Goal: Information Seeking & Learning: Understand process/instructions

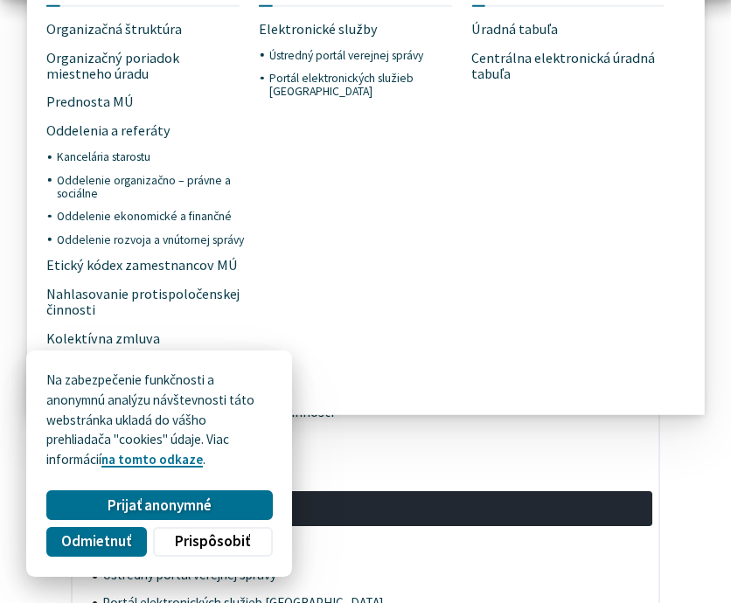
scroll to position [1539, 0]
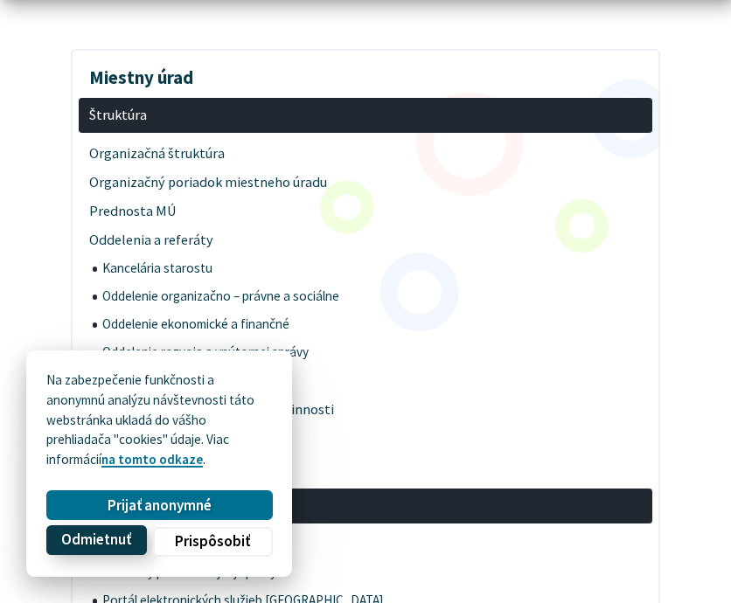
click at [98, 538] on span "Odmietnuť" at bounding box center [96, 541] width 70 height 18
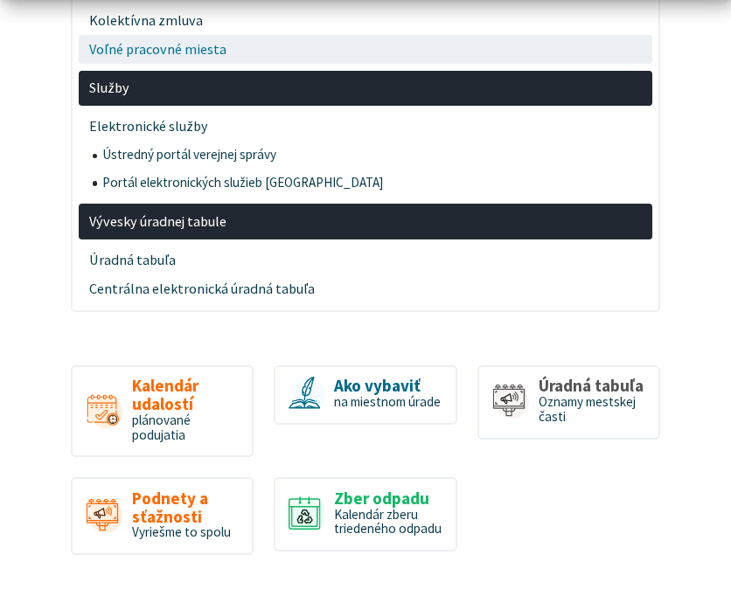
scroll to position [1959, 0]
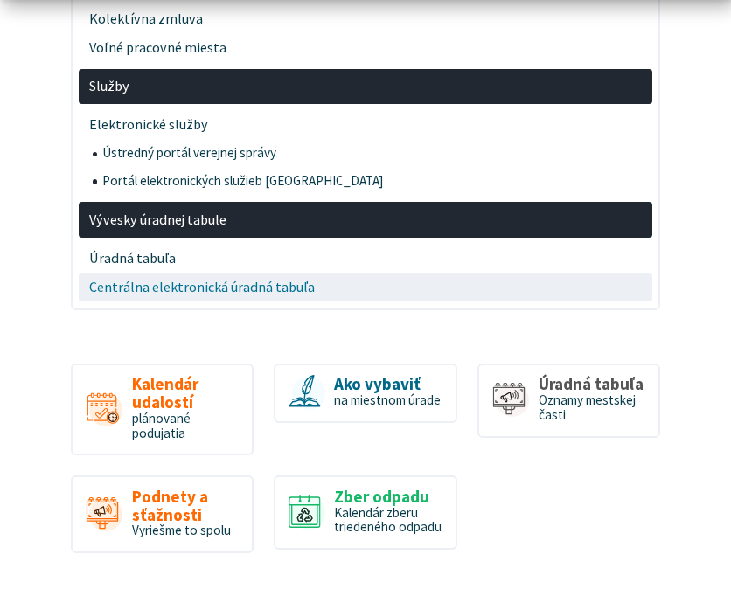
click at [252, 283] on span "Centrálna elektronická úradná tabuľa" at bounding box center [366, 287] width 554 height 29
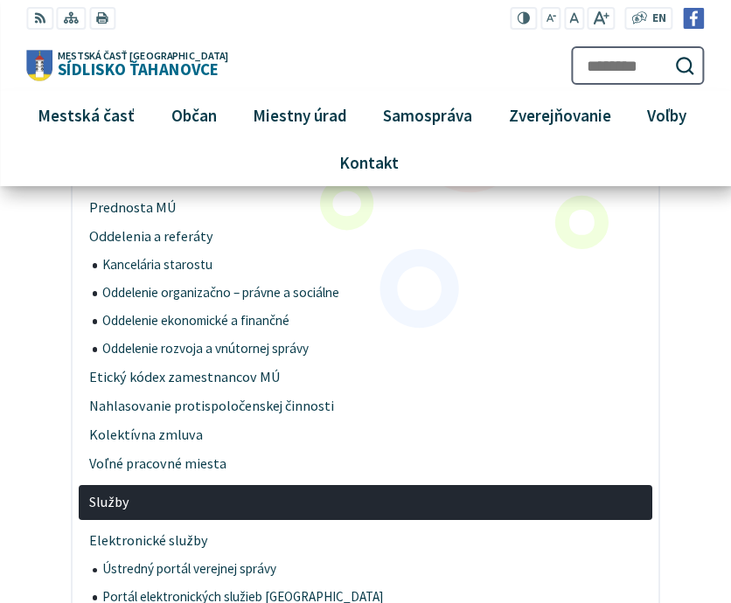
scroll to position [1539, 0]
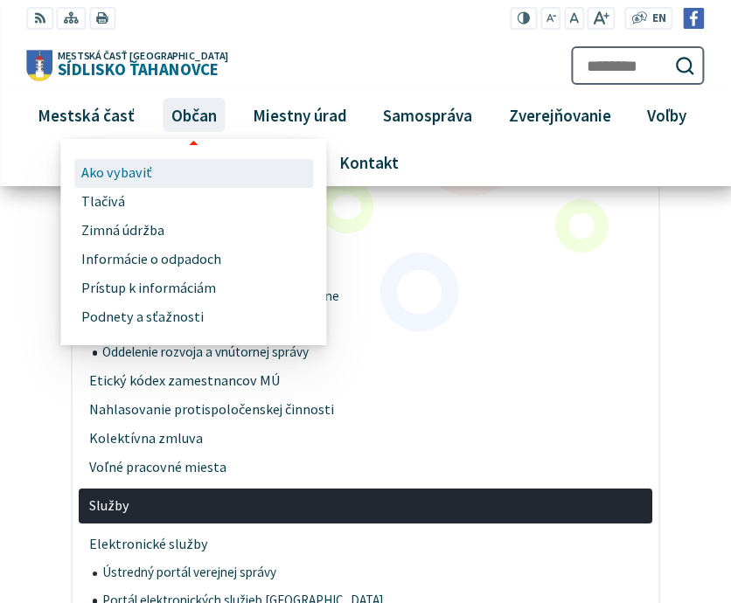
click at [111, 168] on span "Ako vybaviť" at bounding box center [116, 173] width 71 height 29
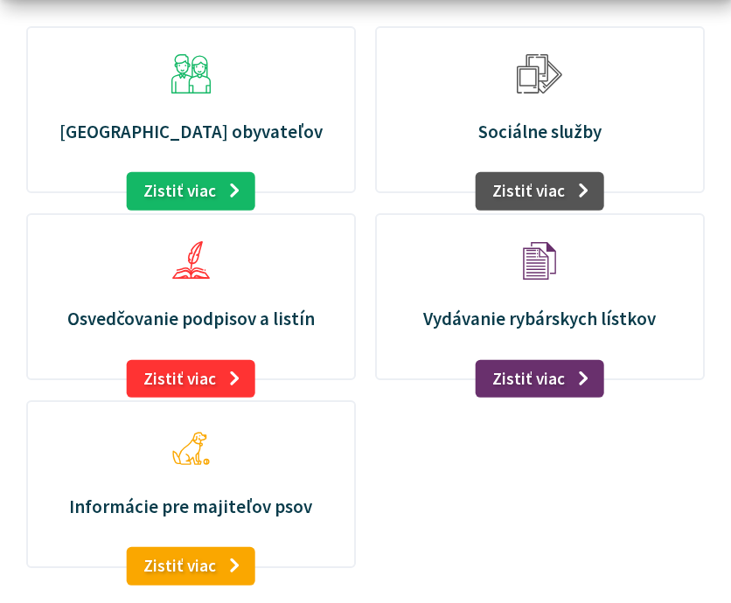
scroll to position [280, 0]
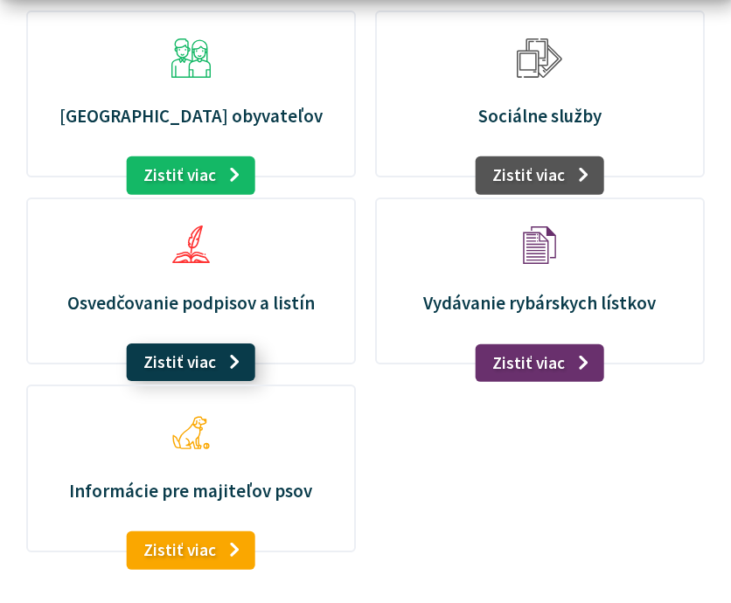
click at [185, 366] on link "Zistiť viac" at bounding box center [191, 363] width 129 height 38
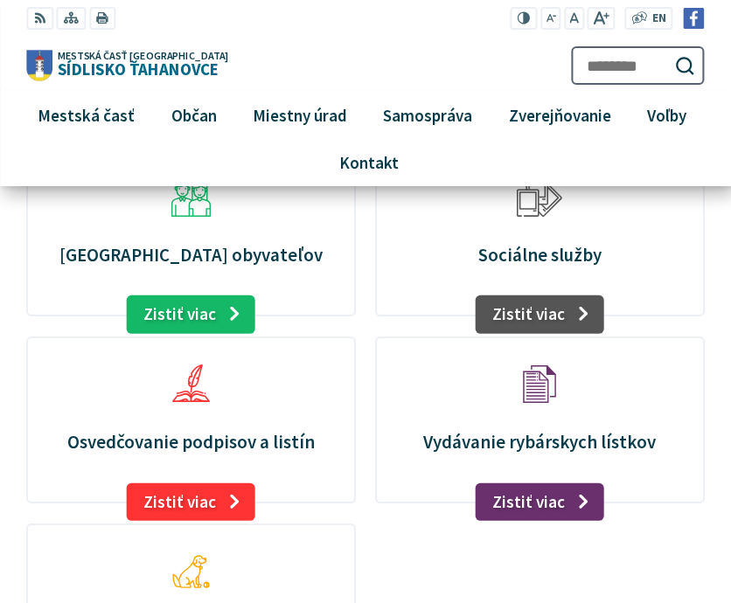
scroll to position [105, 0]
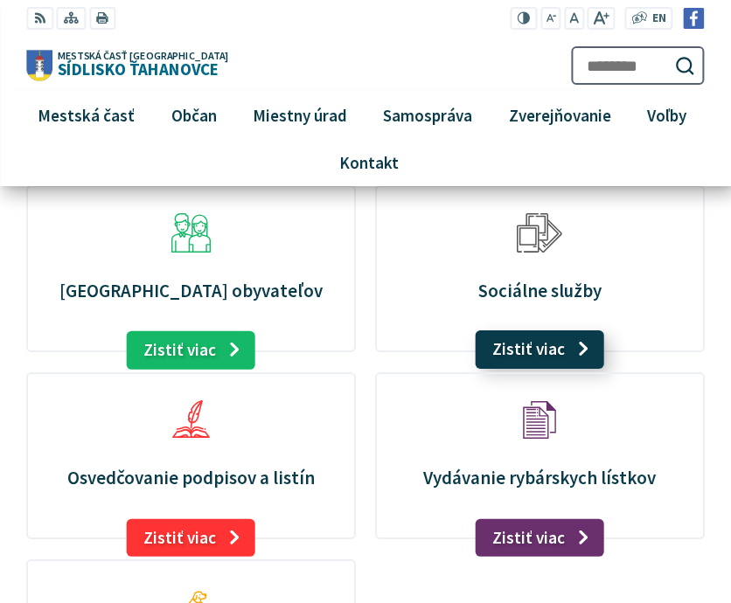
click at [536, 347] on link "Zistiť viac" at bounding box center [540, 350] width 129 height 38
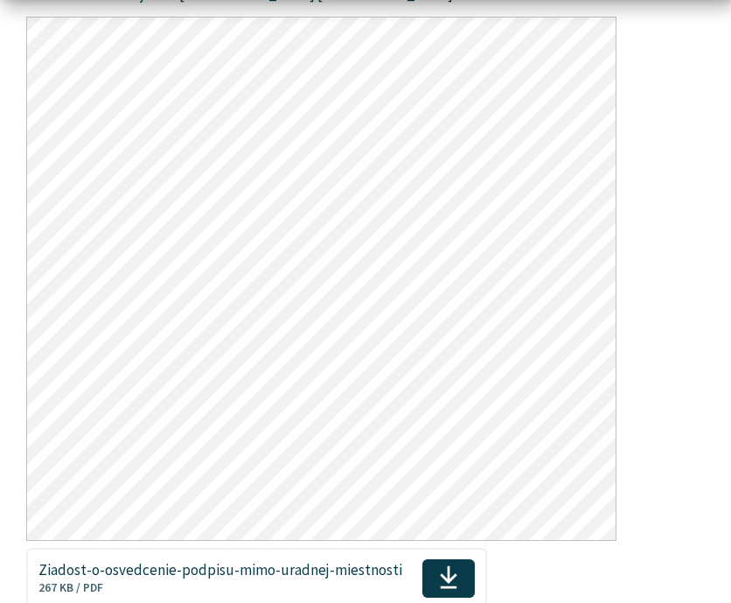
scroll to position [1469, 0]
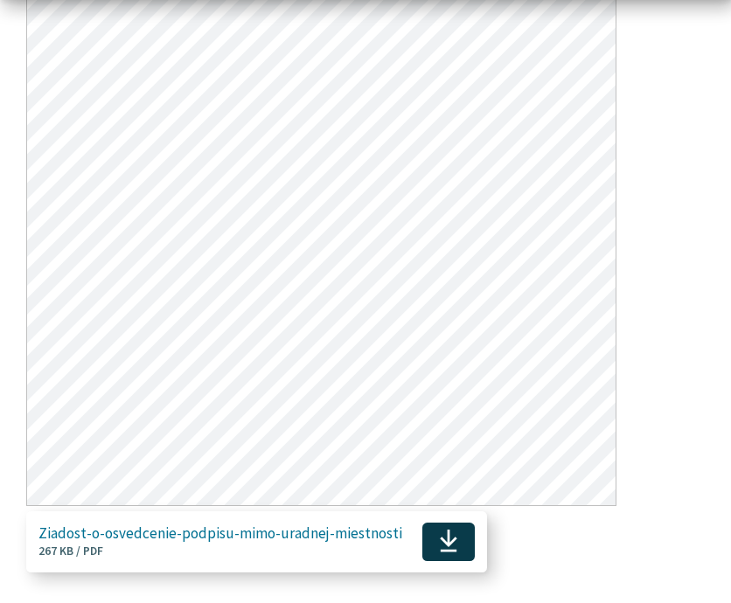
click at [440, 538] on use at bounding box center [448, 542] width 17 height 24
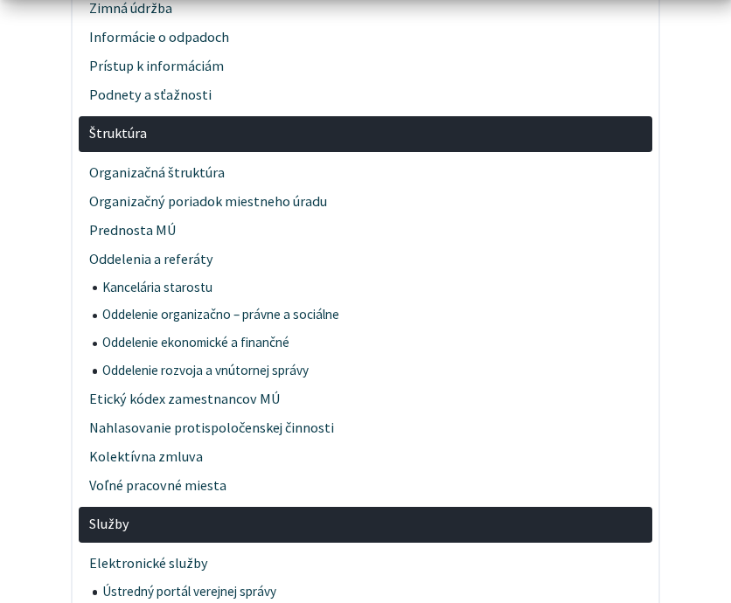
scroll to position [2998, 0]
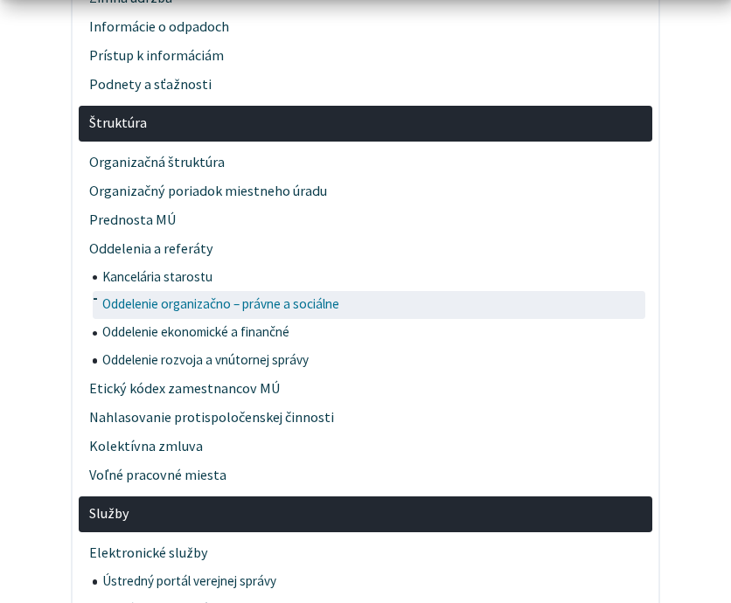
click at [235, 303] on span "Oddelenie organizačno – právne a sociálne" at bounding box center [372, 305] width 540 height 28
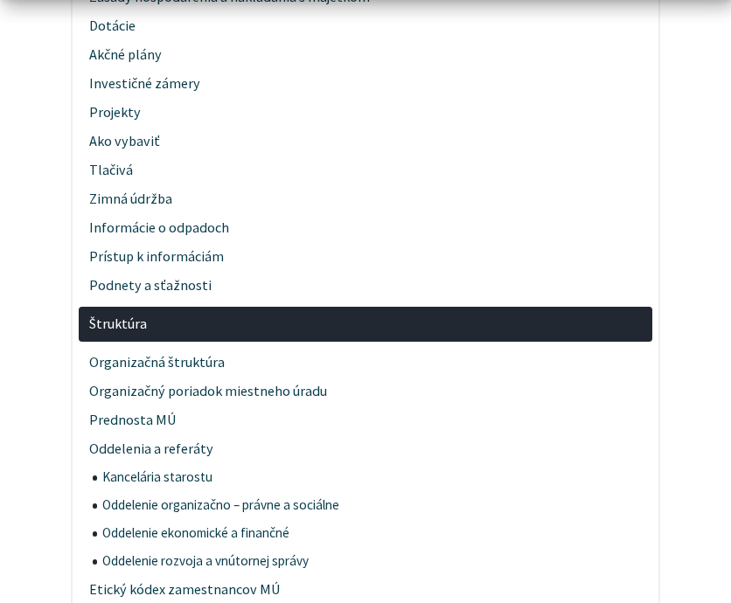
scroll to position [1469, 0]
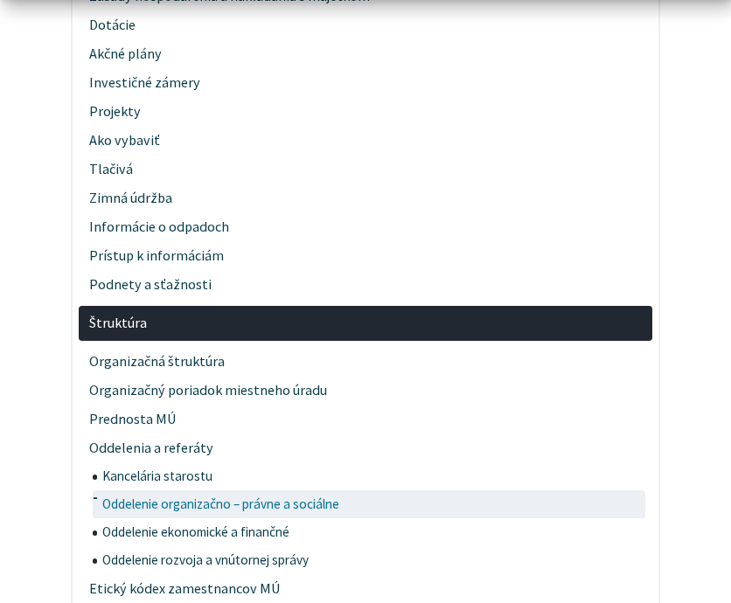
click at [211, 491] on span "Oddelenie organizačno – právne a sociálne" at bounding box center [372, 505] width 540 height 28
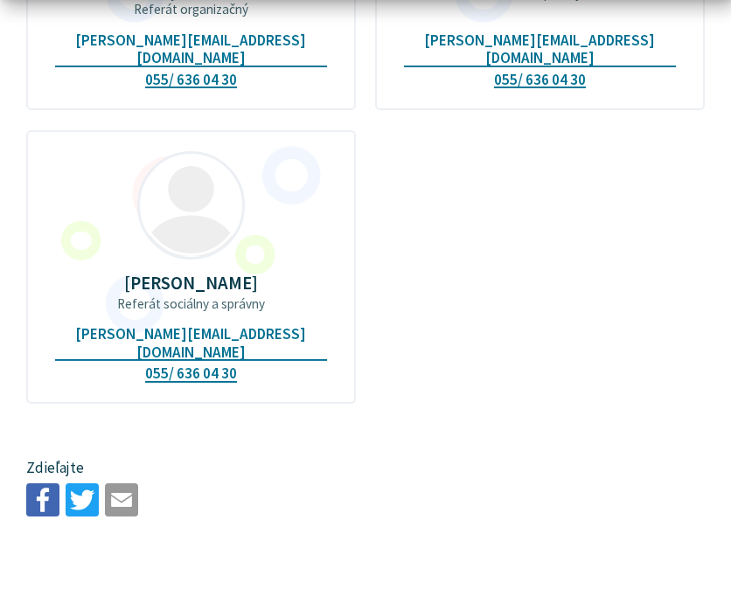
scroll to position [805, 0]
